Goal: Navigation & Orientation: Find specific page/section

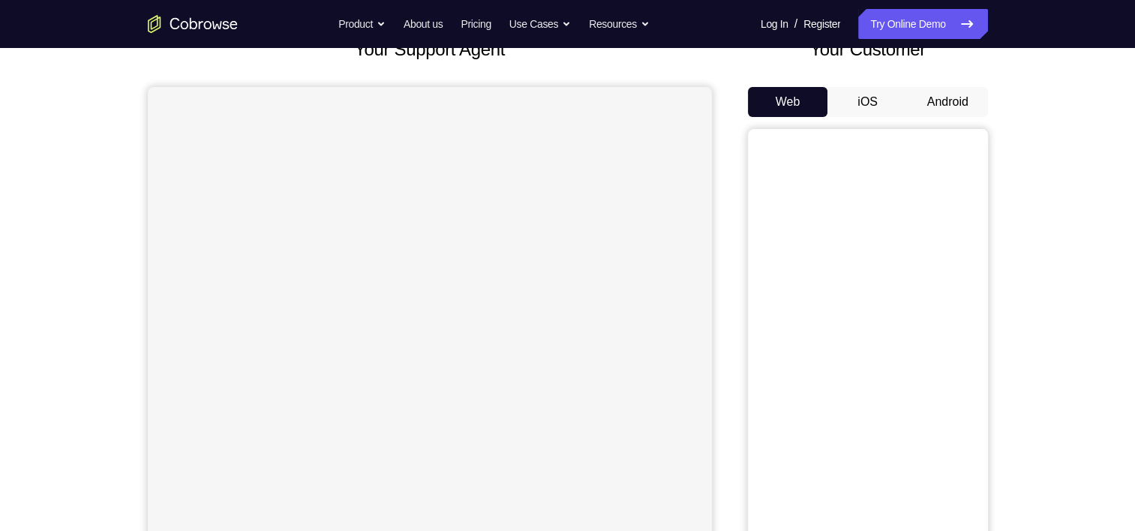
click at [948, 103] on button "Android" at bounding box center [948, 102] width 80 height 30
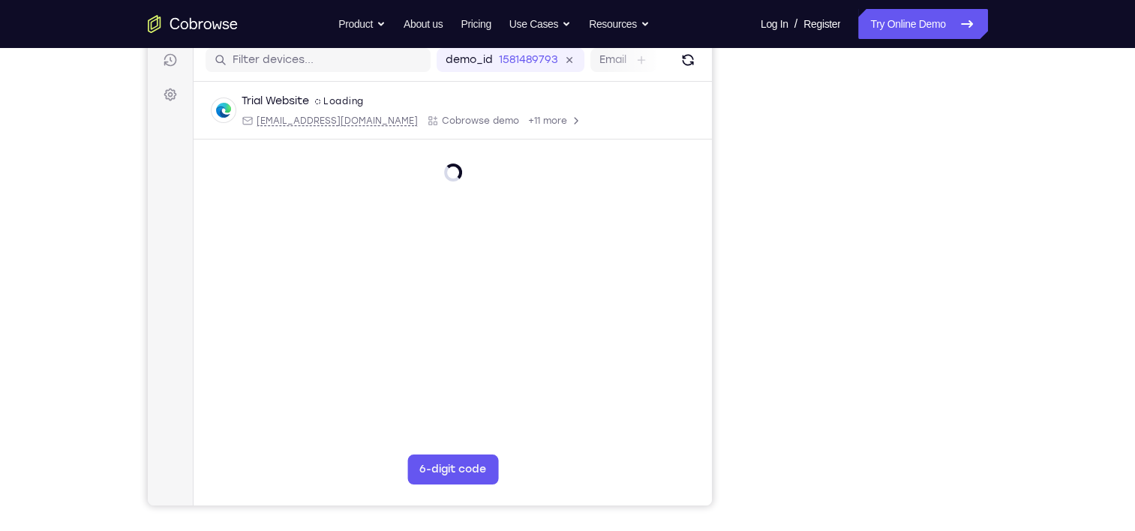
scroll to position [171, 0]
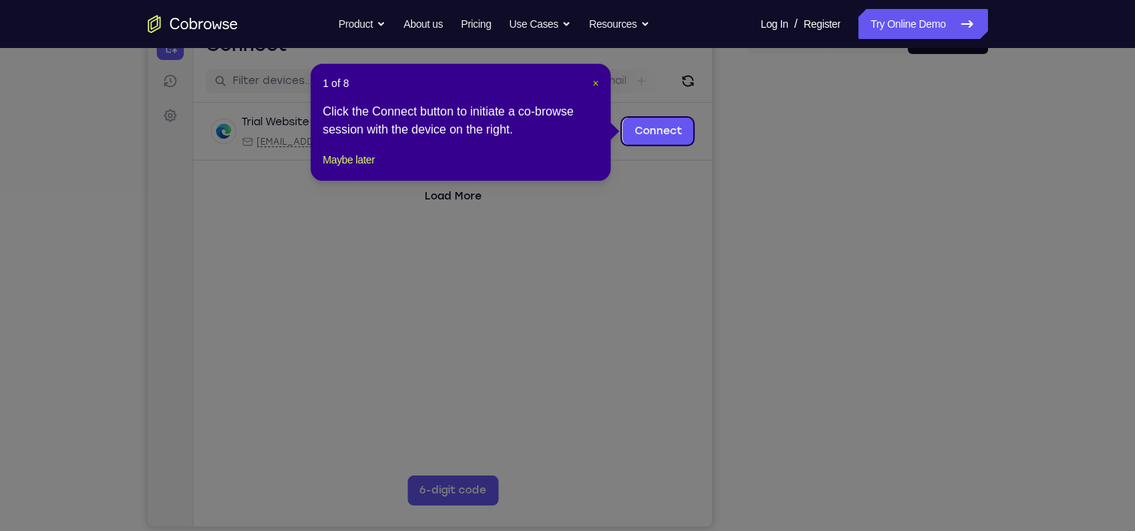
click at [593, 83] on span "×" at bounding box center [596, 83] width 6 height 12
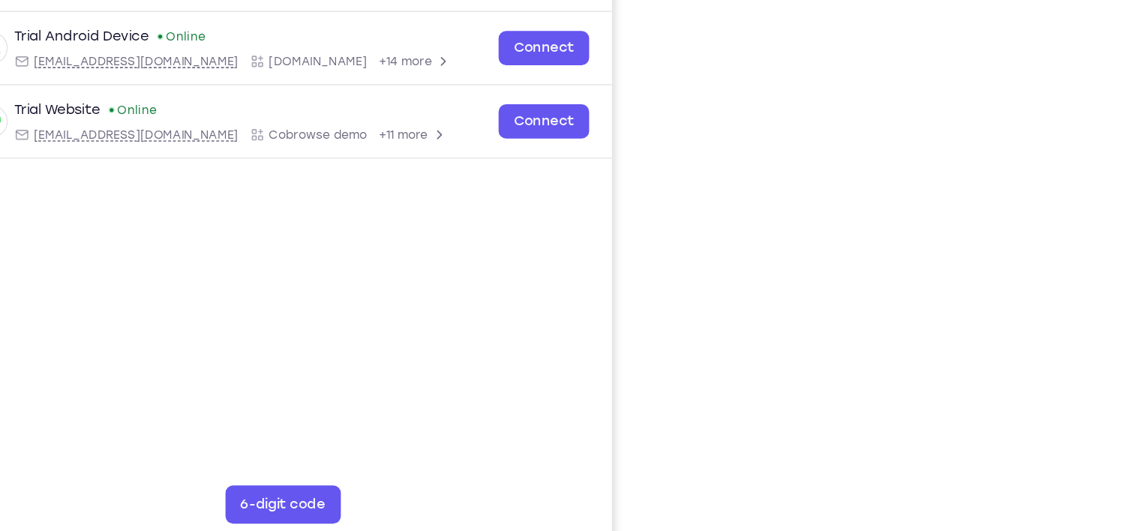
scroll to position [164, 0]
